Goal: Task Accomplishment & Management: Use online tool/utility

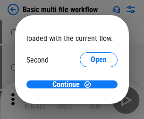
click at [91, 85] on span "Open" at bounding box center [99, 89] width 16 height 8
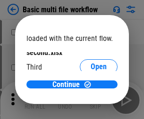
scroll to position [27, 0]
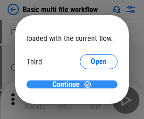
click at [68, 85] on span "Continue" at bounding box center [65, 85] width 27 height 8
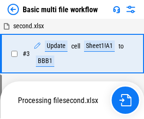
scroll to position [209, 0]
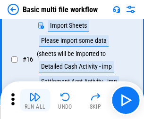
click at [35, 101] on img "button" at bounding box center [34, 97] width 11 height 11
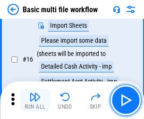
scroll to position [628, 0]
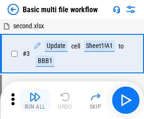
click at [35, 101] on img "button" at bounding box center [34, 97] width 11 height 11
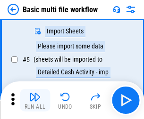
click at [35, 101] on img "button" at bounding box center [34, 97] width 11 height 11
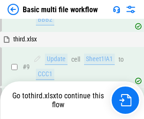
scroll to position [395, 0]
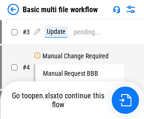
scroll to position [101, 0]
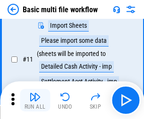
click at [35, 101] on img "button" at bounding box center [34, 97] width 11 height 11
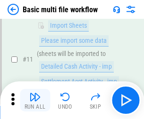
click at [35, 101] on img "button" at bounding box center [34, 97] width 11 height 11
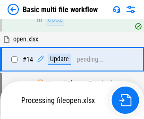
scroll to position [562, 0]
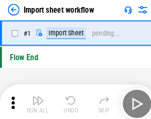
click at [35, 101] on img "button" at bounding box center [36, 97] width 11 height 11
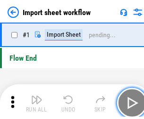
scroll to position [3, 0]
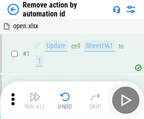
scroll to position [35, 0]
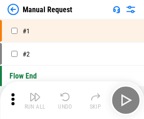
click at [35, 101] on img "button" at bounding box center [34, 97] width 11 height 11
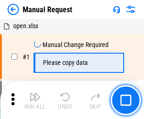
scroll to position [32, 0]
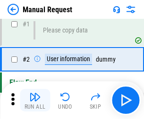
click at [35, 101] on img "button" at bounding box center [34, 97] width 11 height 11
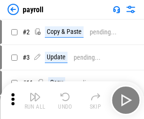
click at [35, 101] on img "button" at bounding box center [34, 97] width 11 height 11
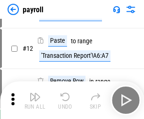
scroll to position [68, 0]
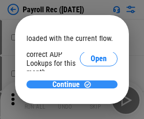
click at [68, 84] on span "Continue" at bounding box center [65, 85] width 27 height 8
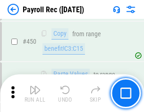
scroll to position [5031, 0]
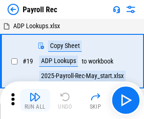
click at [35, 101] on img "button" at bounding box center [34, 97] width 11 height 11
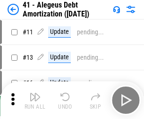
click at [35, 101] on img "button" at bounding box center [34, 97] width 11 height 11
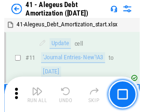
scroll to position [117, 0]
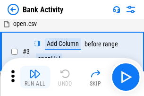
click at [35, 77] on img "button" at bounding box center [34, 73] width 11 height 11
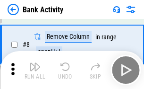
scroll to position [131, 0]
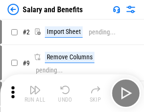
click at [35, 93] on img "button" at bounding box center [34, 89] width 11 height 11
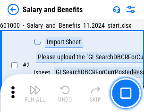
scroll to position [68, 0]
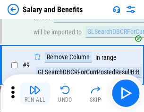
click at [35, 93] on img "button" at bounding box center [34, 89] width 11 height 11
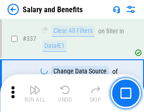
scroll to position [4420, 0]
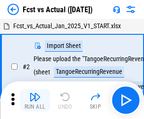
click at [35, 93] on img "button" at bounding box center [34, 97] width 11 height 11
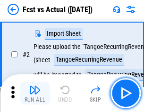
scroll to position [88, 0]
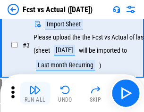
click at [35, 93] on img "button" at bounding box center [34, 89] width 11 height 11
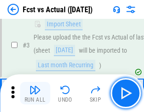
scroll to position [142, 0]
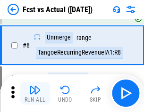
click at [35, 93] on img "button" at bounding box center [34, 89] width 11 height 11
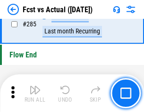
scroll to position [4468, 0]
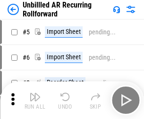
click at [35, 93] on img "button" at bounding box center [34, 97] width 11 height 11
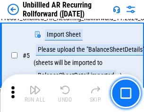
scroll to position [89, 0]
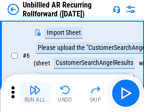
click at [35, 93] on img "button" at bounding box center [34, 89] width 11 height 11
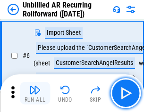
scroll to position [152, 0]
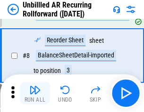
click at [35, 93] on img "button" at bounding box center [34, 89] width 11 height 11
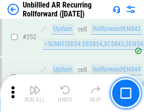
scroll to position [3207, 0]
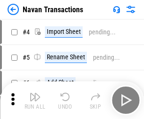
click at [35, 93] on img "button" at bounding box center [34, 97] width 11 height 11
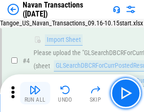
scroll to position [81, 0]
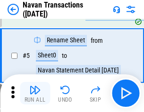
click at [35, 93] on img "button" at bounding box center [34, 89] width 11 height 11
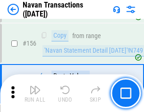
scroll to position [3061, 0]
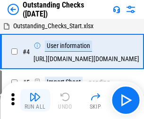
click at [35, 93] on img "button" at bounding box center [34, 97] width 11 height 11
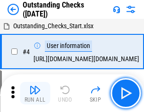
scroll to position [99, 0]
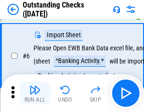
click at [35, 93] on img "button" at bounding box center [34, 89] width 11 height 11
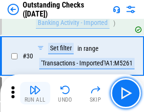
click at [35, 93] on img "button" at bounding box center [34, 89] width 11 height 11
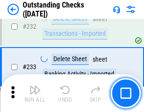
scroll to position [2867, 0]
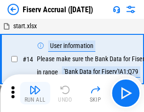
click at [35, 93] on img "button" at bounding box center [34, 89] width 11 height 11
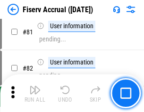
scroll to position [1241, 0]
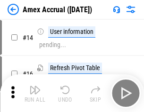
click at [35, 93] on img "button" at bounding box center [34, 89] width 11 height 11
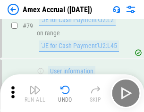
scroll to position [1225, 0]
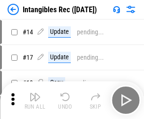
click at [35, 101] on img "button" at bounding box center [34, 97] width 11 height 11
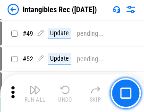
scroll to position [368, 0]
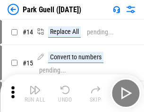
click at [35, 93] on img "button" at bounding box center [34, 89] width 11 height 11
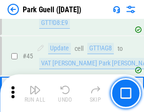
scroll to position [1181, 0]
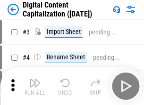
click at [35, 79] on img "button" at bounding box center [34, 82] width 11 height 11
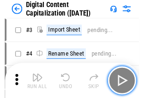
scroll to position [88, 0]
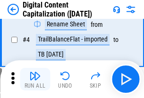
click at [35, 79] on img "button" at bounding box center [34, 75] width 11 height 11
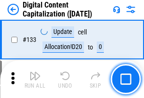
scroll to position [1001, 0]
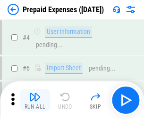
click at [35, 93] on img "button" at bounding box center [34, 97] width 11 height 11
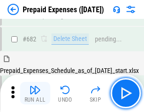
scroll to position [2596, 0]
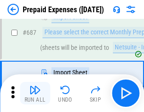
click at [35, 93] on img "button" at bounding box center [34, 89] width 11 height 11
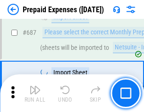
scroll to position [2644, 0]
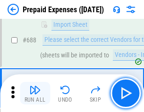
click at [35, 93] on img "button" at bounding box center [34, 89] width 11 height 11
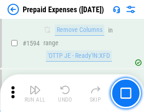
scroll to position [9191, 0]
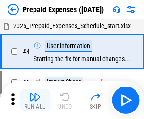
click at [35, 101] on img "button" at bounding box center [34, 97] width 11 height 11
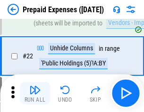
click at [35, 93] on img "button" at bounding box center [34, 89] width 11 height 11
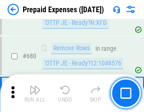
scroll to position [3287, 0]
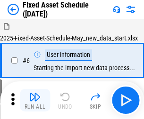
click at [35, 101] on img "button" at bounding box center [34, 97] width 11 height 11
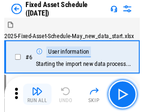
scroll to position [99, 0]
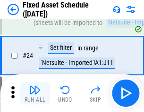
click at [35, 93] on img "button" at bounding box center [34, 89] width 11 height 11
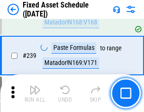
scroll to position [2924, 0]
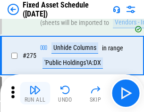
click at [35, 93] on img "button" at bounding box center [34, 89] width 11 height 11
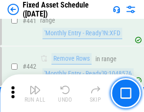
scroll to position [4220, 0]
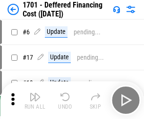
click at [35, 101] on img "button" at bounding box center [34, 97] width 11 height 11
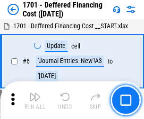
scroll to position [113, 0]
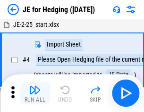
click at [35, 93] on img "button" at bounding box center [34, 89] width 11 height 11
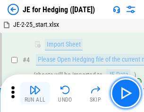
scroll to position [53, 0]
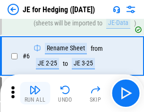
click at [35, 93] on img "button" at bounding box center [34, 89] width 11 height 11
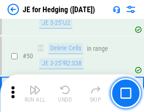
scroll to position [611, 0]
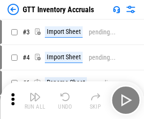
click at [35, 93] on img "button" at bounding box center [34, 97] width 11 height 11
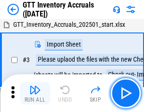
scroll to position [61, 0]
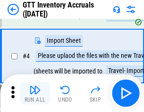
click at [35, 93] on img "button" at bounding box center [34, 89] width 11 height 11
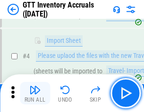
scroll to position [109, 0]
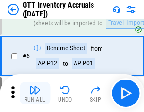
click at [35, 93] on img "button" at bounding box center [34, 89] width 11 height 11
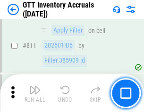
scroll to position [7166, 0]
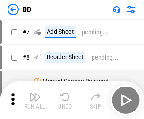
click at [35, 101] on img "button" at bounding box center [34, 97] width 11 height 11
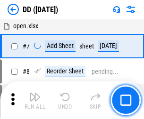
scroll to position [91, 0]
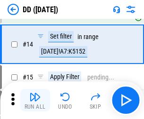
click at [35, 101] on img "button" at bounding box center [34, 97] width 11 height 11
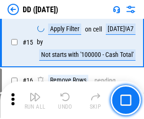
scroll to position [243, 0]
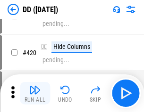
click at [35, 93] on img "button" at bounding box center [34, 89] width 11 height 11
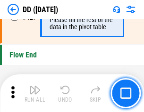
scroll to position [4518, 0]
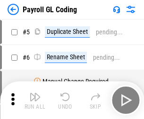
click at [35, 101] on img "button" at bounding box center [34, 97] width 11 height 11
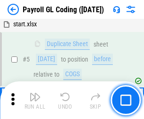
scroll to position [113, 0]
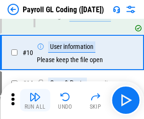
click at [35, 101] on img "button" at bounding box center [34, 97] width 11 height 11
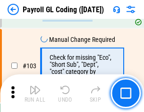
scroll to position [2215, 0]
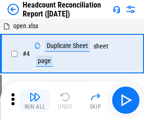
click at [35, 101] on img "button" at bounding box center [34, 97] width 11 height 11
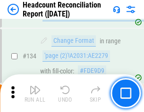
scroll to position [1135, 0]
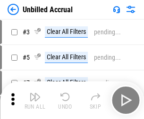
click at [35, 101] on img "button" at bounding box center [34, 97] width 11 height 11
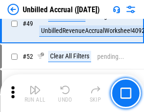
scroll to position [856, 0]
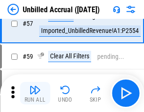
click at [35, 93] on img "button" at bounding box center [34, 89] width 11 height 11
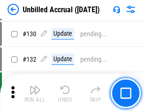
scroll to position [2812, 0]
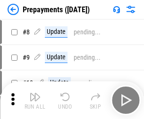
click at [35, 101] on img "button" at bounding box center [34, 97] width 11 height 11
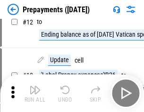
scroll to position [59, 0]
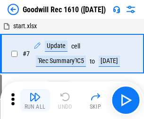
click at [35, 101] on img "button" at bounding box center [34, 97] width 11 height 11
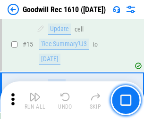
scroll to position [161, 0]
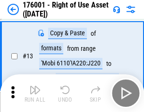
scroll to position [61, 0]
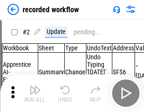
click at [35, 93] on img "button" at bounding box center [34, 89] width 11 height 11
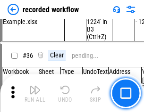
scroll to position [2951, 0]
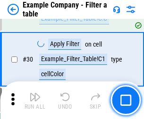
scroll to position [864, 0]
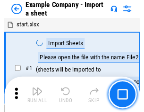
scroll to position [79, 0]
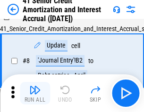
click at [35, 93] on img "button" at bounding box center [34, 89] width 11 height 11
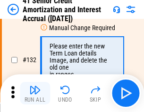
click at [35, 93] on img "button" at bounding box center [34, 89] width 11 height 11
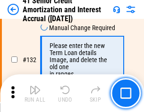
scroll to position [987, 0]
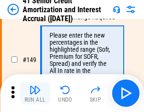
click at [35, 93] on img "button" at bounding box center [34, 89] width 11 height 11
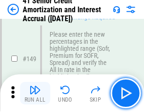
scroll to position [1086, 0]
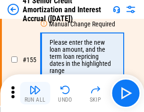
click at [35, 93] on img "button" at bounding box center [34, 89] width 11 height 11
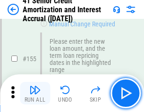
scroll to position [1151, 0]
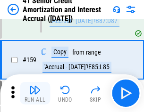
click at [35, 93] on img "button" at bounding box center [34, 89] width 11 height 11
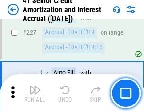
scroll to position [2114, 0]
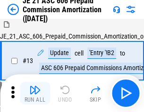
click at [35, 93] on img "button" at bounding box center [34, 89] width 11 height 11
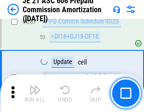
scroll to position [1737, 0]
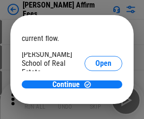
click at [95, 110] on span "Open" at bounding box center [103, 114] width 16 height 8
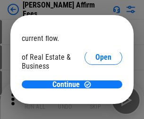
click at [95, 99] on span "Open" at bounding box center [103, 103] width 16 height 8
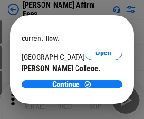
click at [95, 88] on span "Open" at bounding box center [103, 92] width 16 height 8
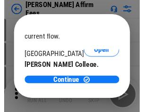
scroll to position [148, 0]
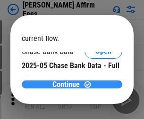
click at [68, 84] on span "Continue" at bounding box center [65, 85] width 27 height 8
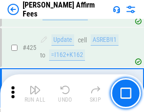
scroll to position [2171, 0]
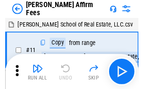
scroll to position [9, 0]
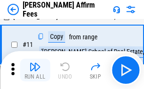
click at [35, 70] on img "button" at bounding box center [34, 66] width 11 height 11
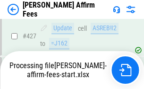
scroll to position [2476, 0]
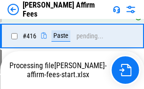
scroll to position [2183, 0]
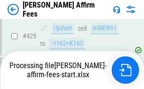
scroll to position [2476, 0]
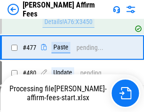
scroll to position [2519, 0]
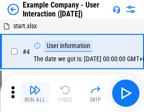
click at [35, 93] on img "button" at bounding box center [34, 89] width 11 height 11
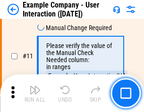
scroll to position [204, 0]
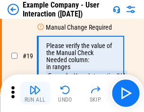
click at [35, 93] on img "button" at bounding box center [34, 89] width 11 height 11
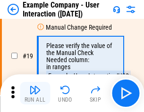
click at [35, 93] on img "button" at bounding box center [34, 89] width 11 height 11
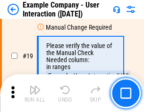
scroll to position [261, 0]
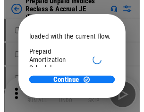
scroll to position [56, 0]
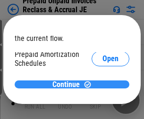
click at [68, 84] on span "Continue" at bounding box center [65, 85] width 27 height 8
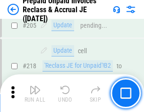
scroll to position [1224, 0]
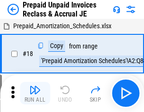
click at [35, 93] on img "button" at bounding box center [34, 89] width 11 height 11
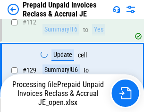
scroll to position [1224, 0]
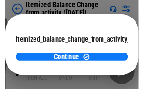
scroll to position [69, 0]
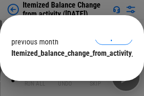
click at [68, 68] on span "Continue" at bounding box center [65, 72] width 27 height 8
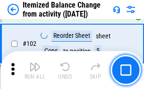
scroll to position [1579, 0]
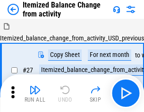
scroll to position [15, 0]
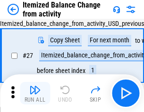
click at [35, 93] on img "button" at bounding box center [34, 89] width 11 height 11
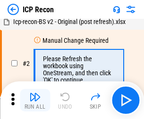
click at [35, 101] on img "button" at bounding box center [34, 97] width 11 height 11
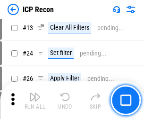
click at [35, 101] on img "button" at bounding box center [34, 97] width 11 height 11
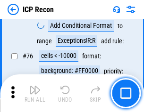
scroll to position [848, 0]
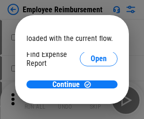
click at [91, 110] on span "Open" at bounding box center [99, 114] width 16 height 8
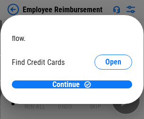
scroll to position [55, 0]
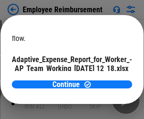
click at [105, 79] on span "Open" at bounding box center [113, 83] width 16 height 8
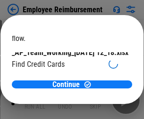
scroll to position [98, 0]
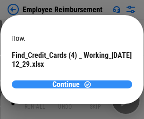
click at [68, 84] on span "Continue" at bounding box center [65, 85] width 27 height 8
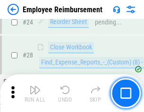
scroll to position [441, 0]
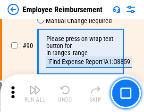
click at [35, 93] on img "button" at bounding box center [34, 89] width 11 height 11
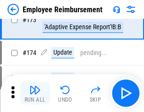
click at [35, 93] on img "button" at bounding box center [34, 89] width 11 height 11
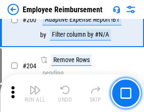
scroll to position [2389, 0]
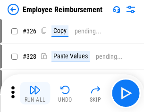
click at [35, 93] on img "button" at bounding box center [34, 89] width 11 height 11
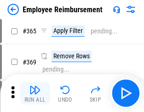
click at [35, 93] on img "button" at bounding box center [34, 89] width 11 height 11
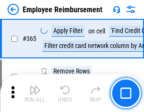
scroll to position [4867, 0]
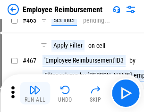
click at [35, 93] on img "button" at bounding box center [34, 89] width 11 height 11
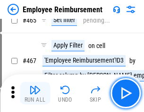
click at [35, 93] on img "button" at bounding box center [34, 89] width 11 height 11
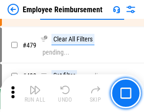
scroll to position [5830, 0]
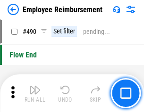
click at [35, 93] on img "button" at bounding box center [34, 89] width 11 height 11
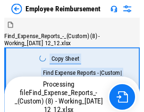
scroll to position [32, 0]
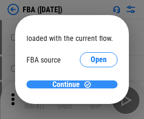
click at [68, 85] on span "Continue" at bounding box center [65, 85] width 27 height 8
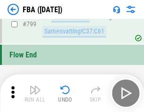
scroll to position [8451, 0]
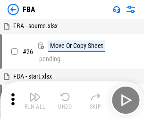
scroll to position [9, 0]
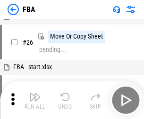
click at [35, 101] on img "button" at bounding box center [34, 97] width 11 height 11
